Goal: Task Accomplishment & Management: Use online tool/utility

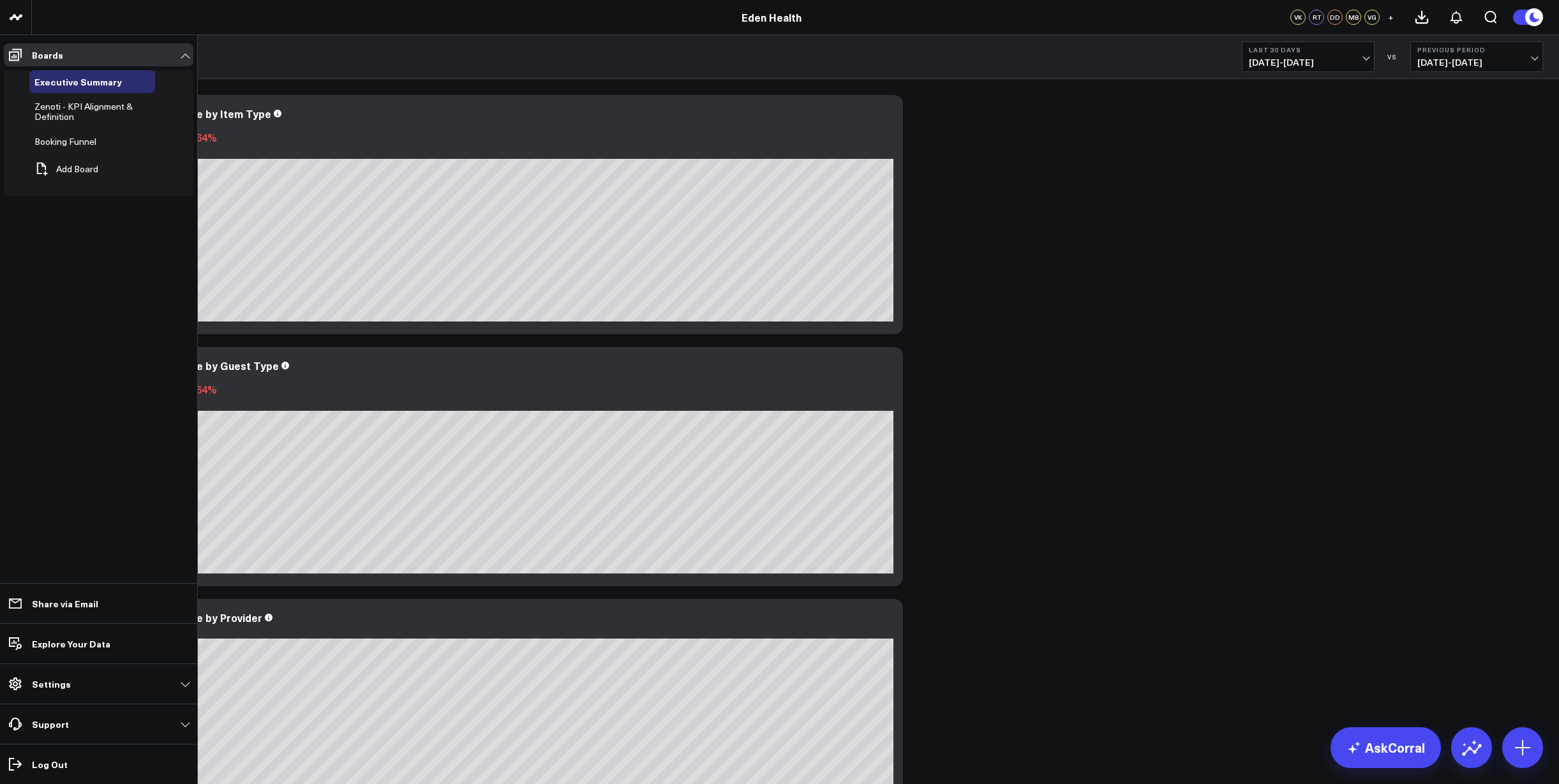
click at [74, 109] on span "Zenoti - KPI Alignment & Definition" at bounding box center [83, 111] width 98 height 22
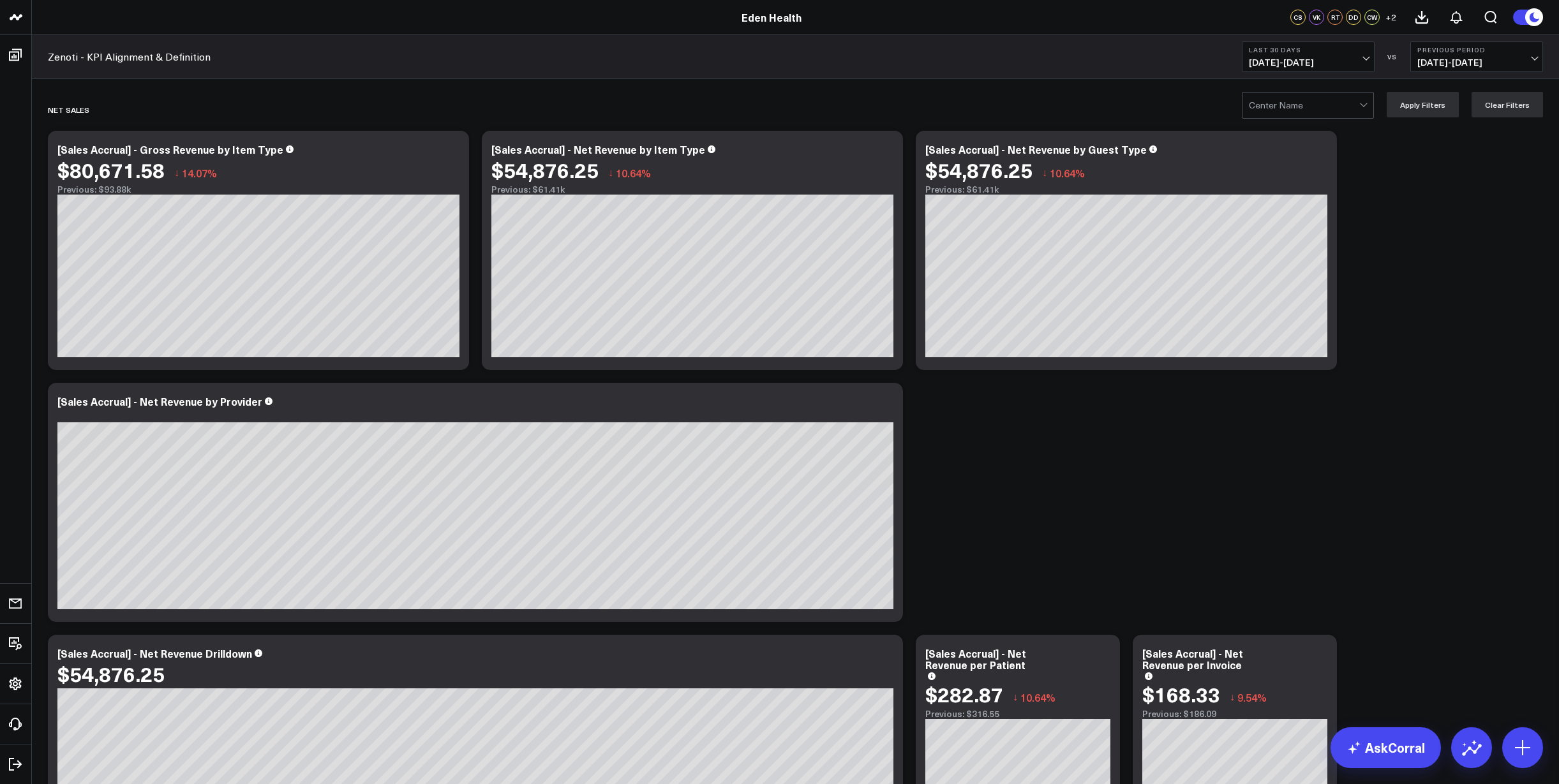
click at [1350, 63] on span "[DATE] - [DATE]" at bounding box center [1308, 62] width 119 height 10
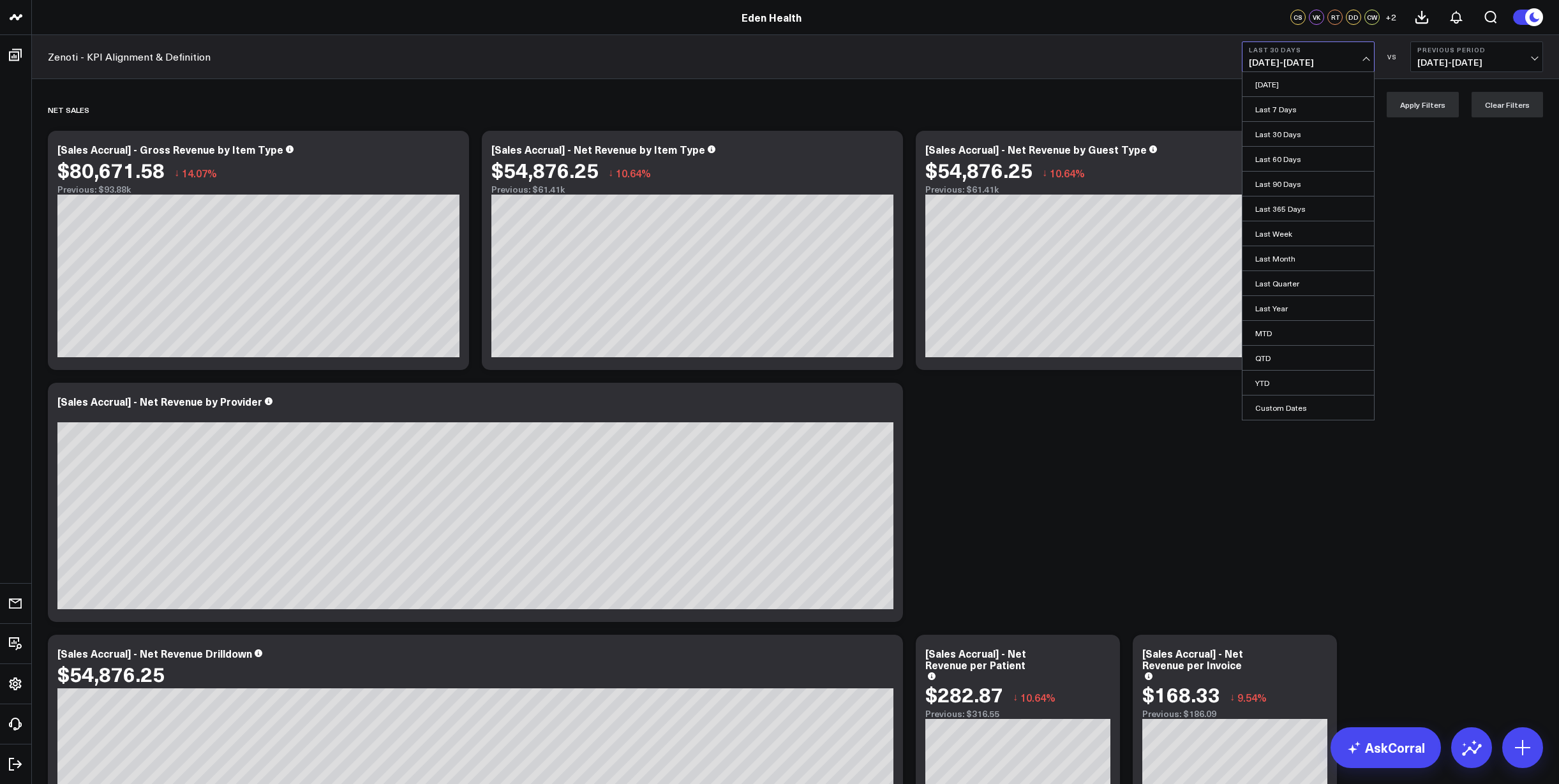
click at [1331, 180] on link "Last 90 Days" at bounding box center [1308, 184] width 132 height 24
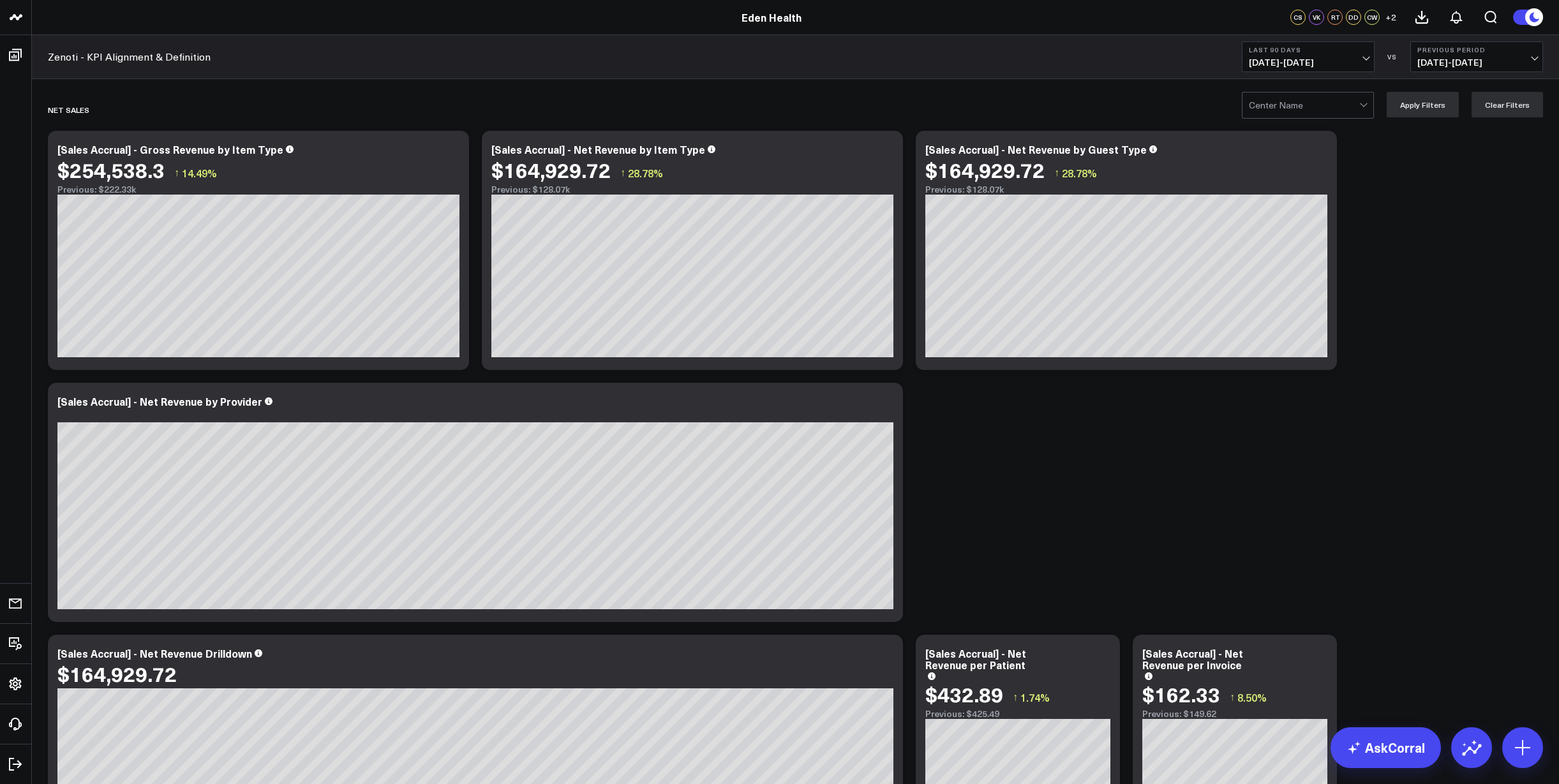
click at [1358, 57] on span "[DATE] - [DATE]" at bounding box center [1308, 62] width 119 height 10
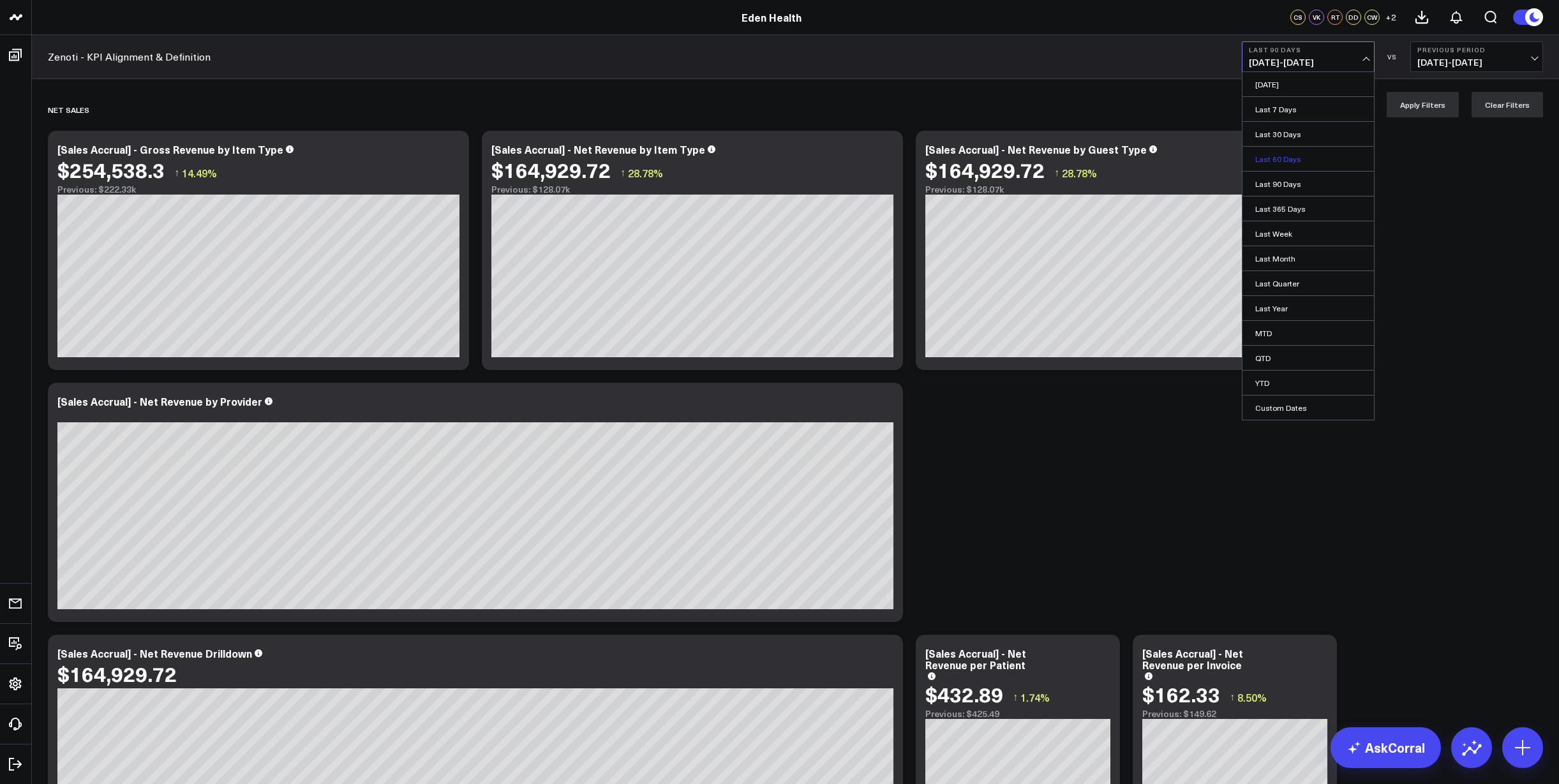
click at [1309, 152] on link "Last 60 Days" at bounding box center [1308, 159] width 132 height 24
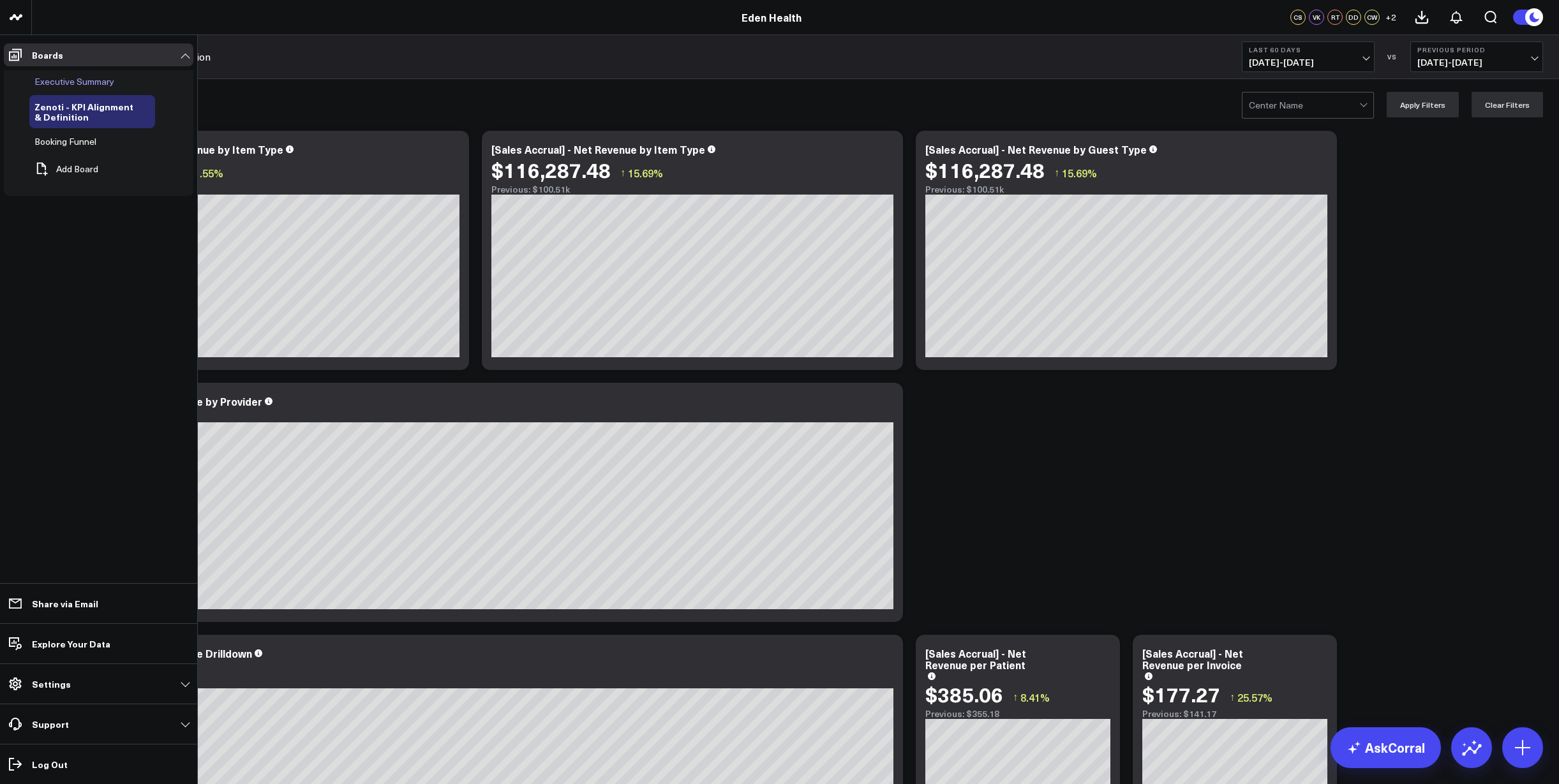
click at [68, 73] on div "Executive Summary" at bounding box center [92, 82] width 126 height 23
click at [72, 86] on span "Executive Summary" at bounding box center [74, 81] width 79 height 12
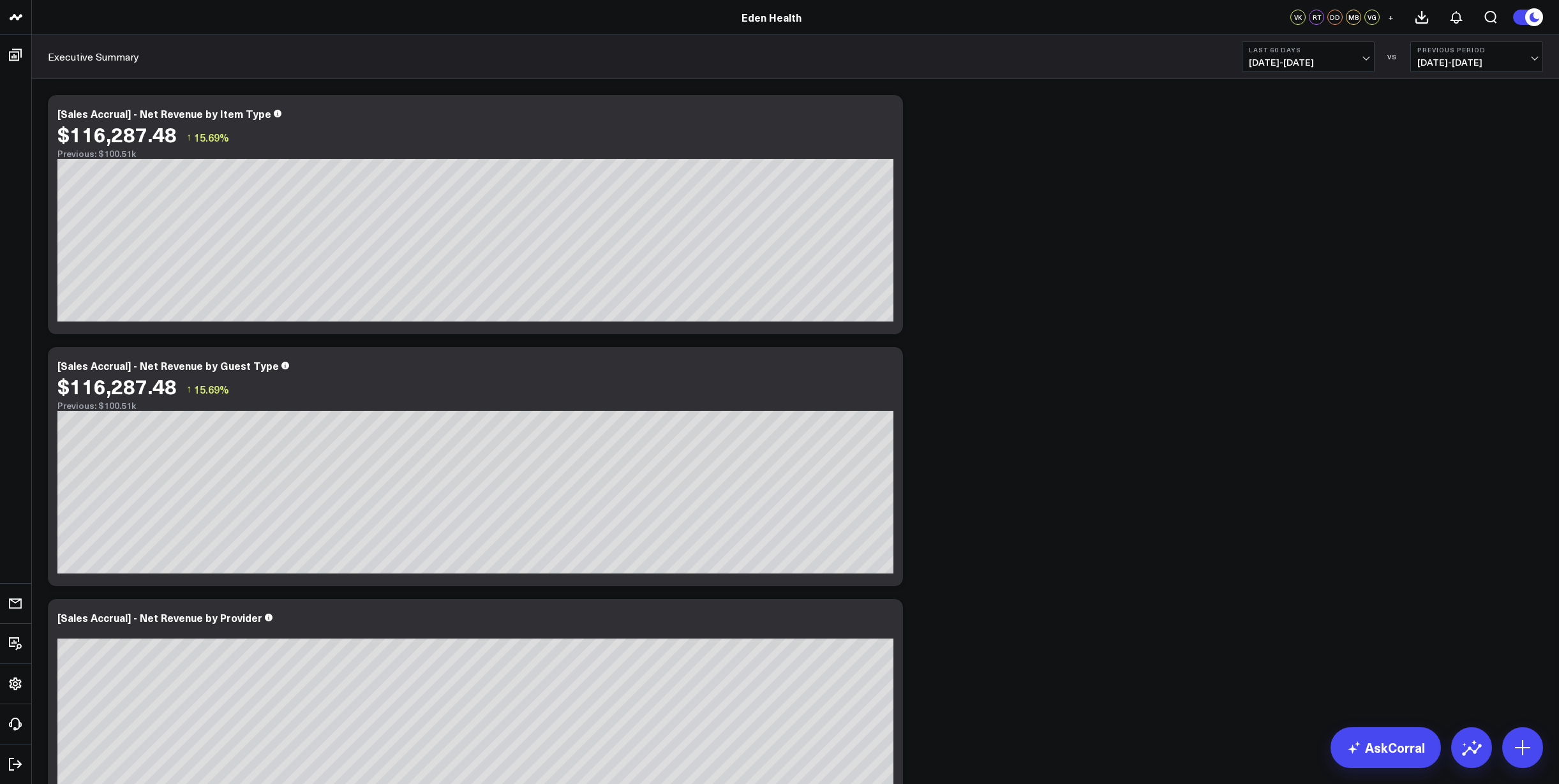
click at [1368, 66] on button "Last 60 Days [DATE] - [DATE]" at bounding box center [1307, 57] width 132 height 31
click at [1102, 184] on div "Modify via AI Copy link to widget Ask support Remove Create linked copy Executi…" at bounding box center [795, 718] width 1507 height 1260
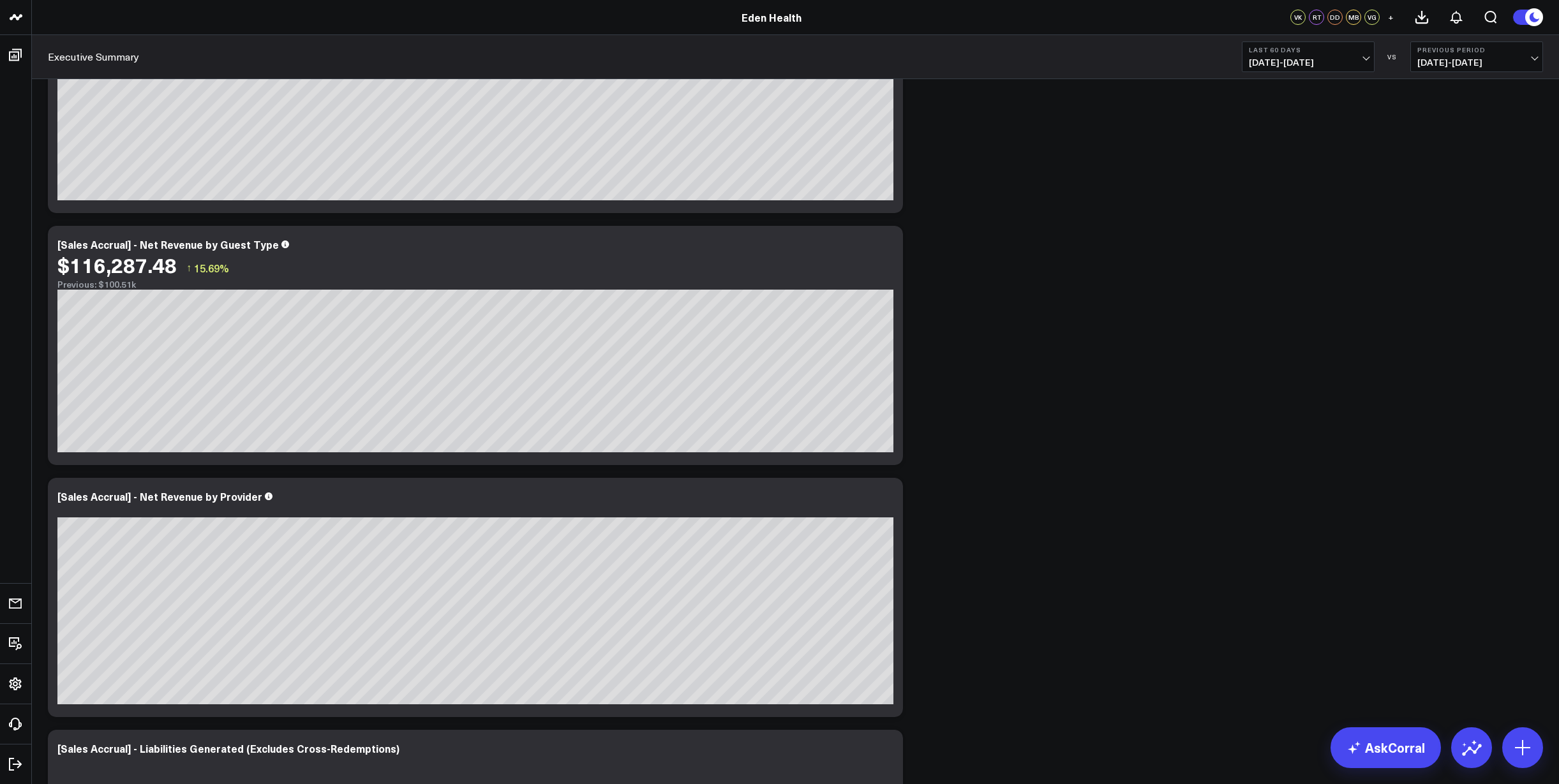
scroll to position [122, 0]
